Goal: Task Accomplishment & Management: Manage account settings

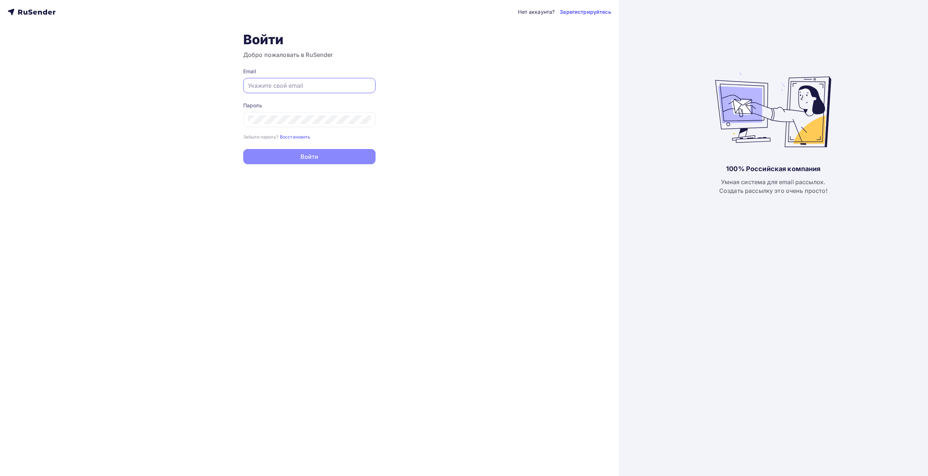
click at [298, 86] on input "text" at bounding box center [309, 85] width 123 height 9
type input "[EMAIL_ADDRESS][DOMAIN_NAME]"
click at [301, 125] on div at bounding box center [309, 119] width 132 height 15
click at [249, 160] on button "Войти" at bounding box center [309, 157] width 132 height 15
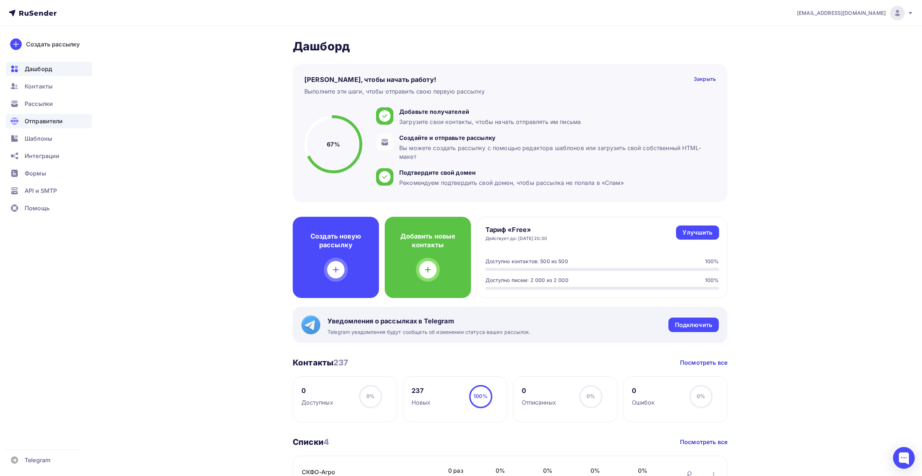
click at [45, 117] on span "Отправители" at bounding box center [44, 121] width 38 height 9
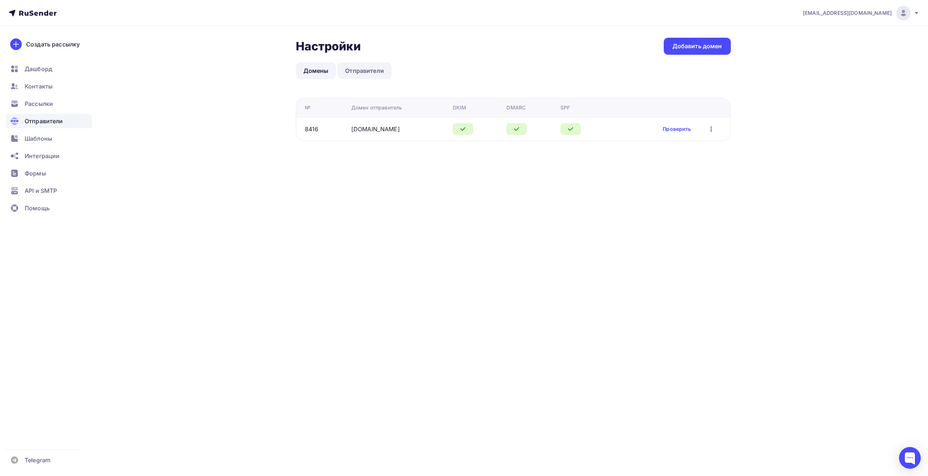
click at [374, 72] on link "Отправители" at bounding box center [364, 70] width 54 height 17
click at [623, 129] on link "Отправить письмо еще раз" at bounding box center [648, 128] width 71 height 7
drag, startPoint x: 456, startPoint y: 130, endPoint x: 365, endPoint y: 126, distance: 91.0
click at [365, 126] on td "[EMAIL_ADDRESS][DOMAIN_NAME]" at bounding box center [447, 129] width 181 height 24
copy div "[EMAIL_ADDRESS][DOMAIN_NAME]"
